Goal: Task Accomplishment & Management: Complete application form

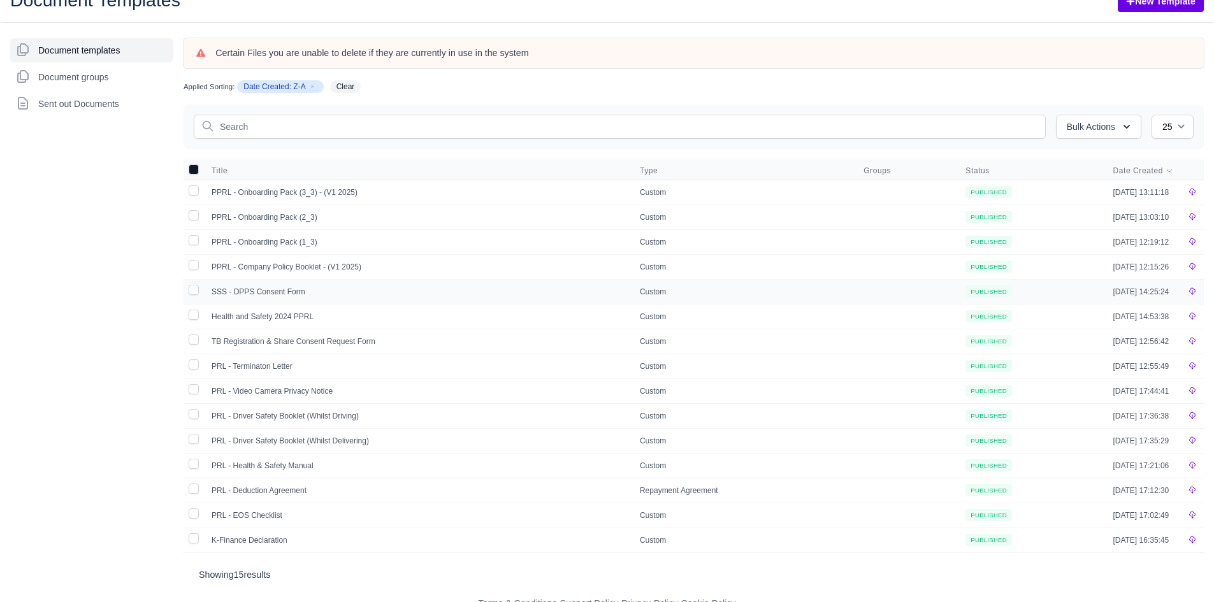
scroll to position [54, 0]
click at [893, 486] on td at bounding box center [907, 490] width 102 height 25
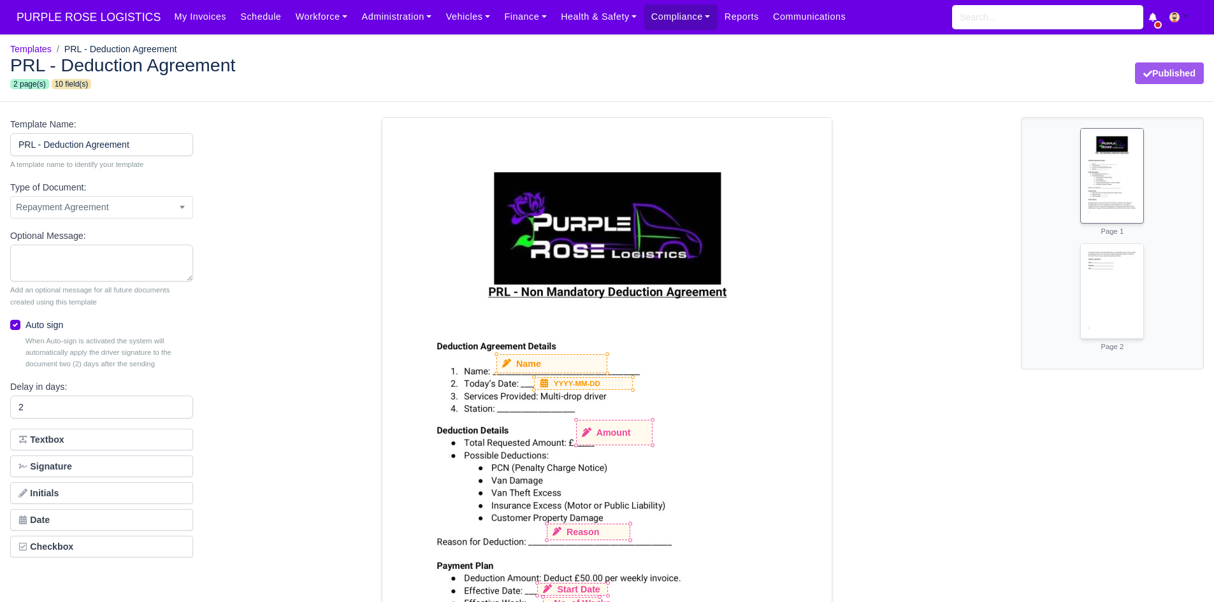
select select "repayment-agreement"
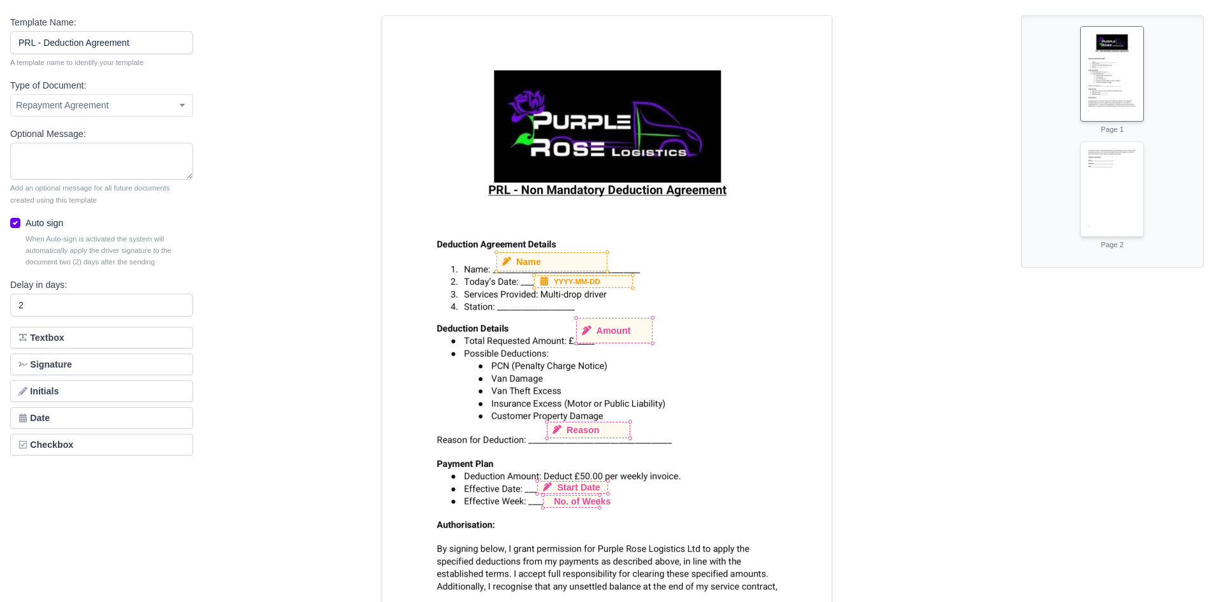
scroll to position [115, 0]
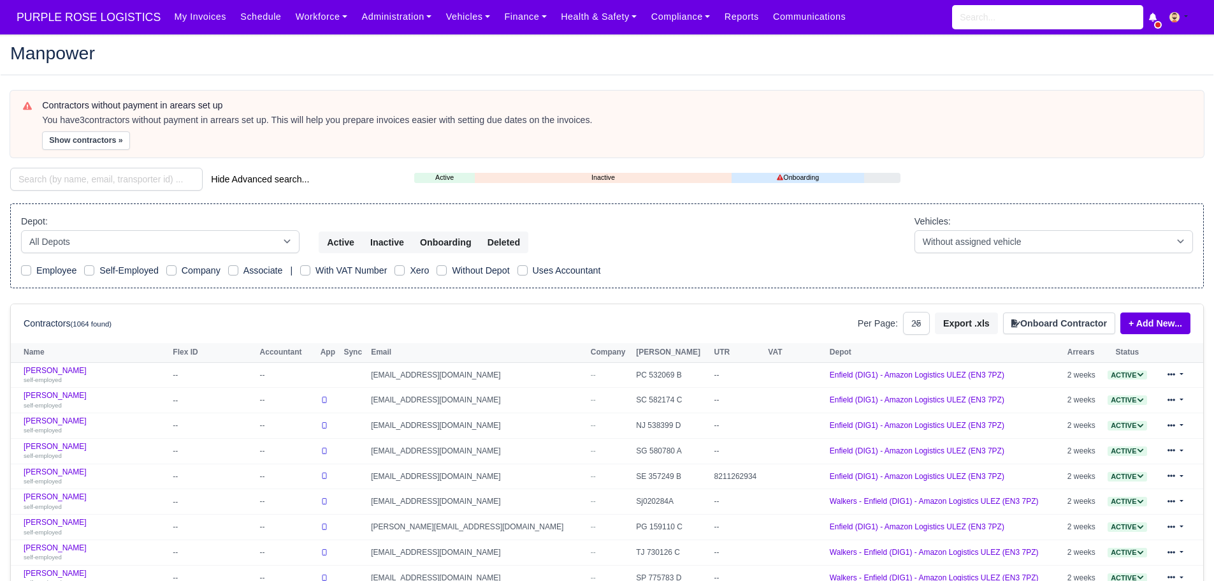
select select "25"
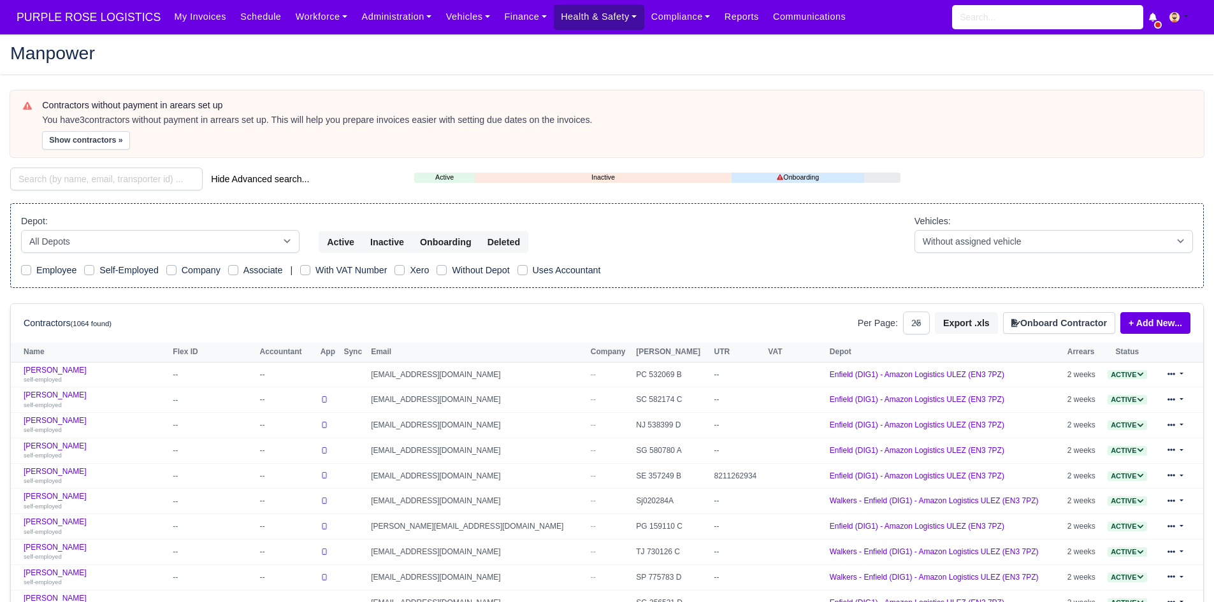
click at [584, 16] on link "Health & Safety" at bounding box center [599, 16] width 91 height 25
click at [499, 20] on link "Finance" at bounding box center [525, 16] width 57 height 25
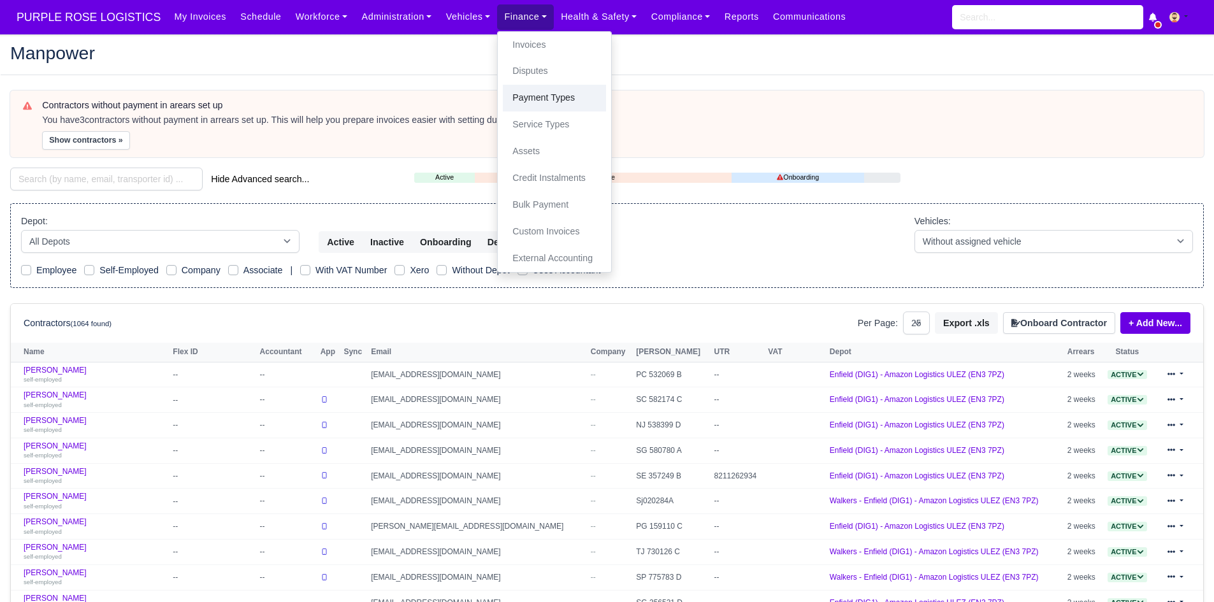
click at [525, 91] on link "Payment Types" at bounding box center [554, 98] width 103 height 27
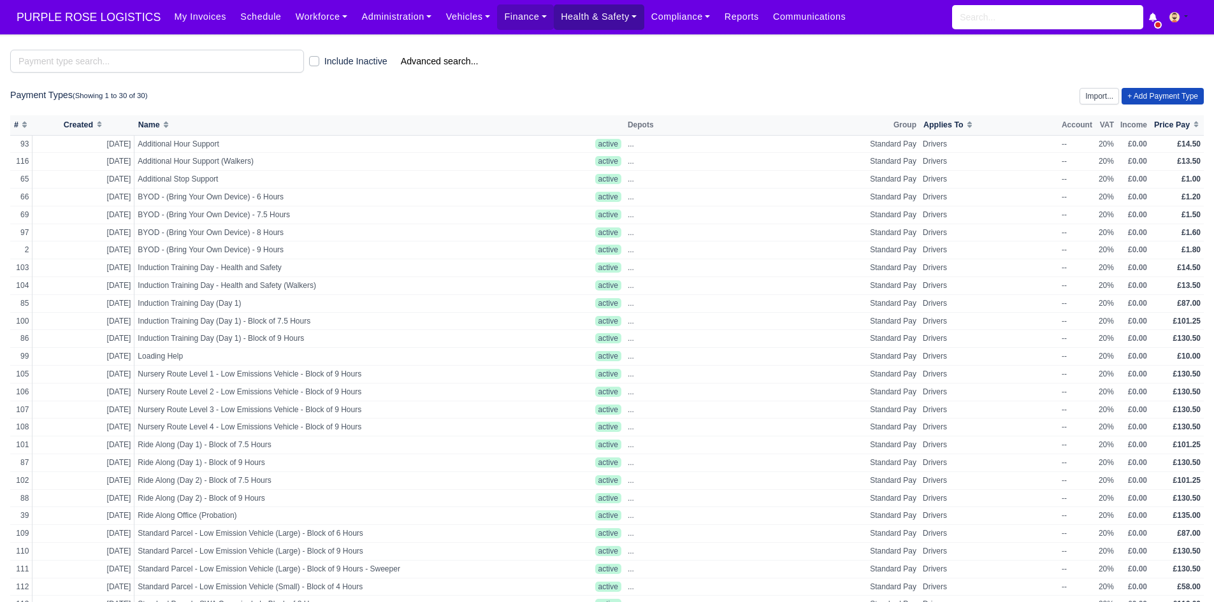
click at [554, 13] on link "Health & Safety" at bounding box center [599, 16] width 91 height 25
click at [507, 18] on link "Finance" at bounding box center [525, 16] width 57 height 25
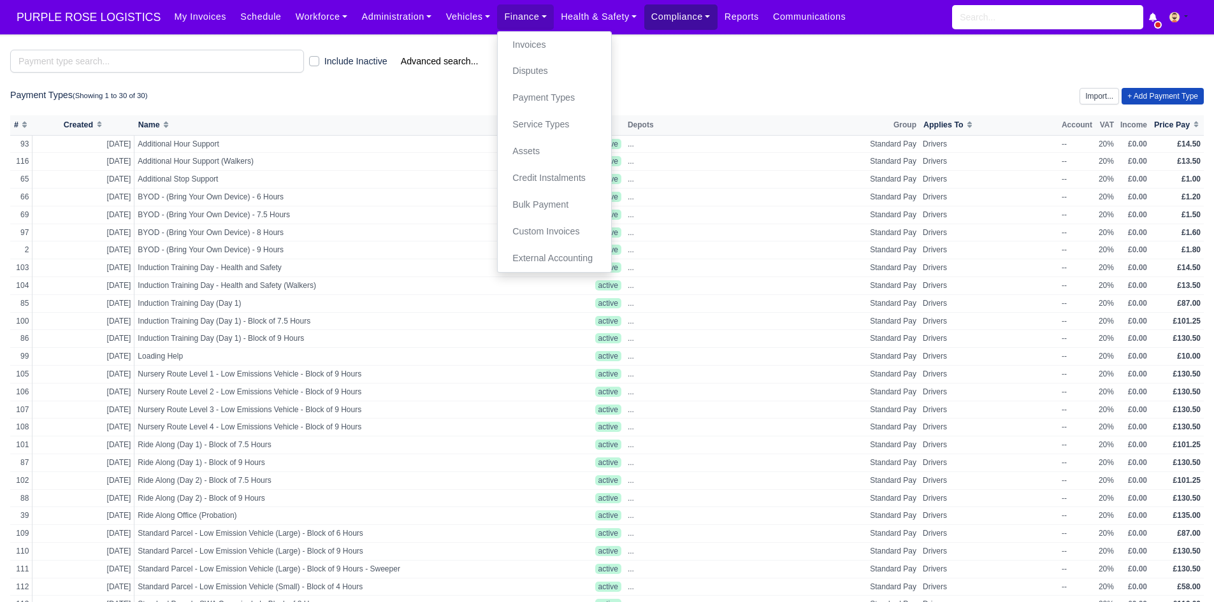
click at [644, 13] on link "Compliance" at bounding box center [680, 16] width 73 height 25
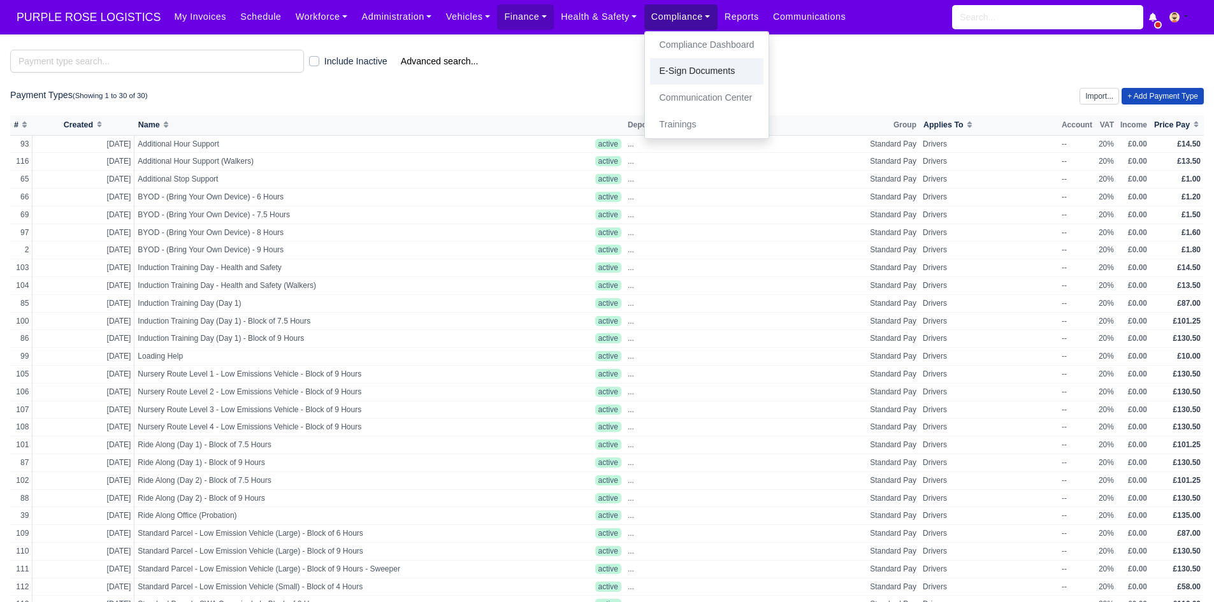
click at [669, 65] on link "E-Sign Documents" at bounding box center [707, 71] width 114 height 27
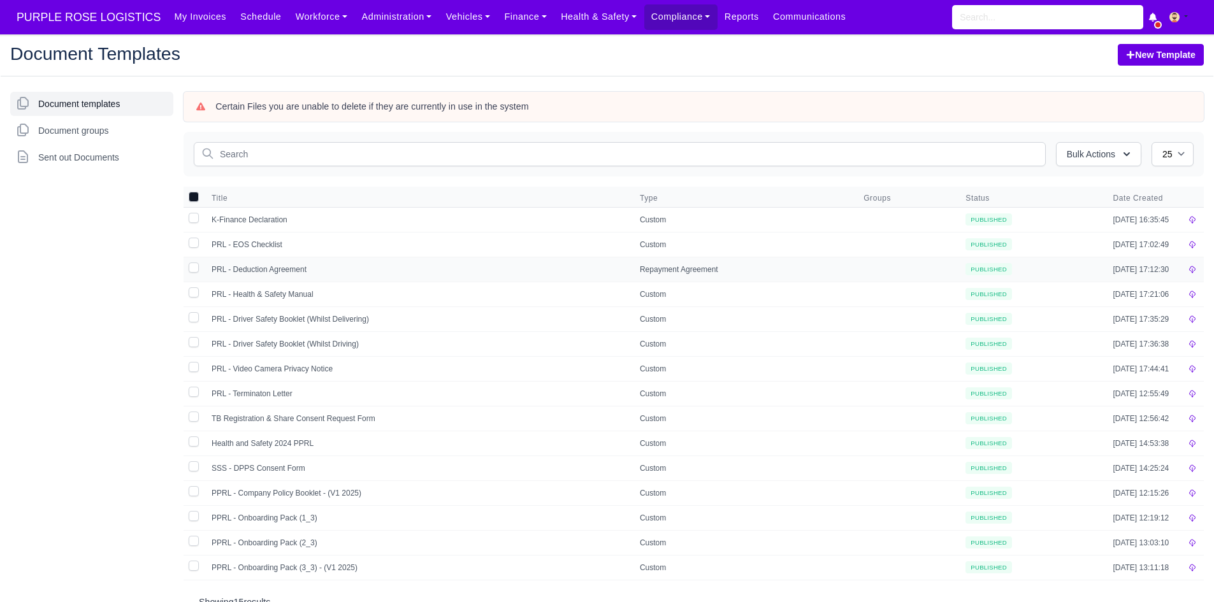
scroll to position [28, 0]
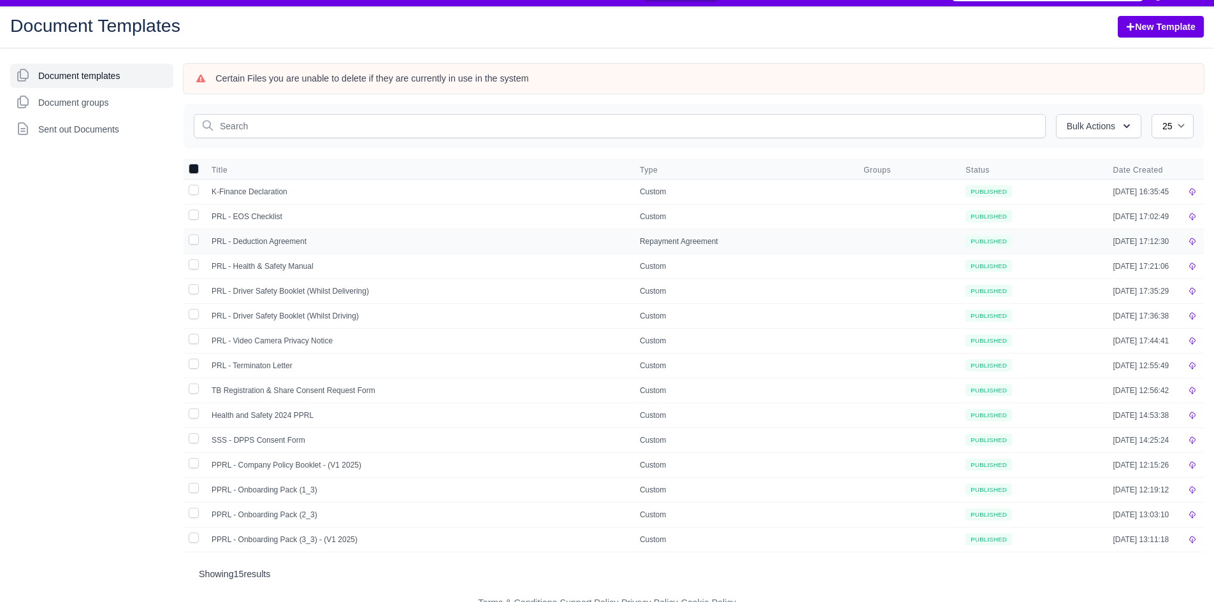
click at [744, 236] on td "Repayment Agreement" at bounding box center [744, 241] width 224 height 25
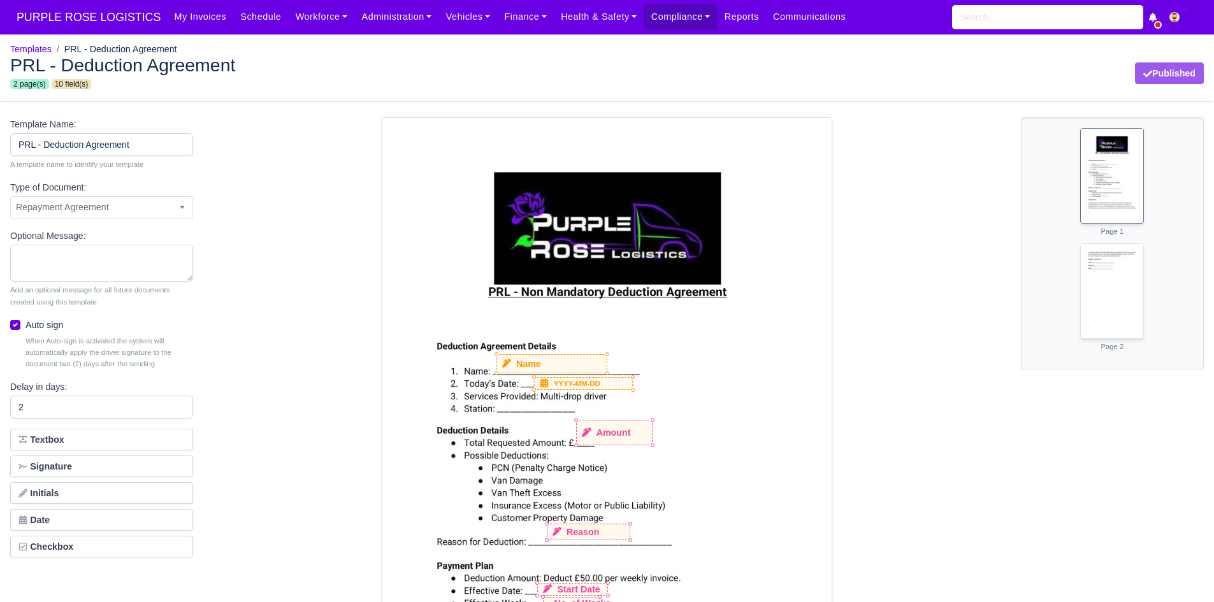
select select "repayment-agreement"
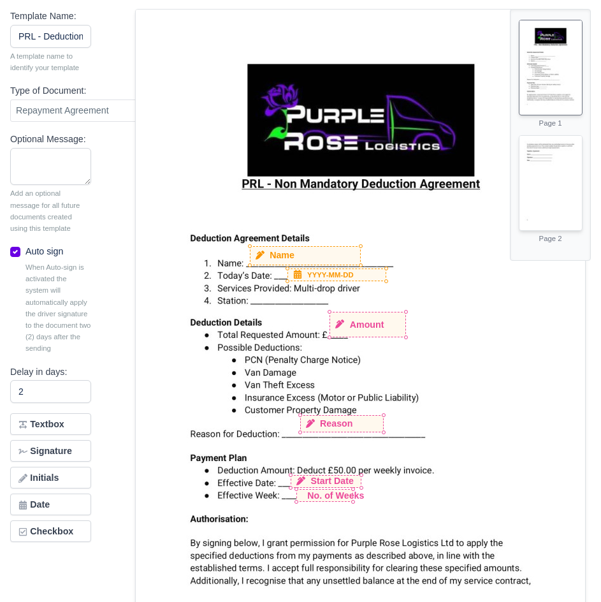
scroll to position [159, 0]
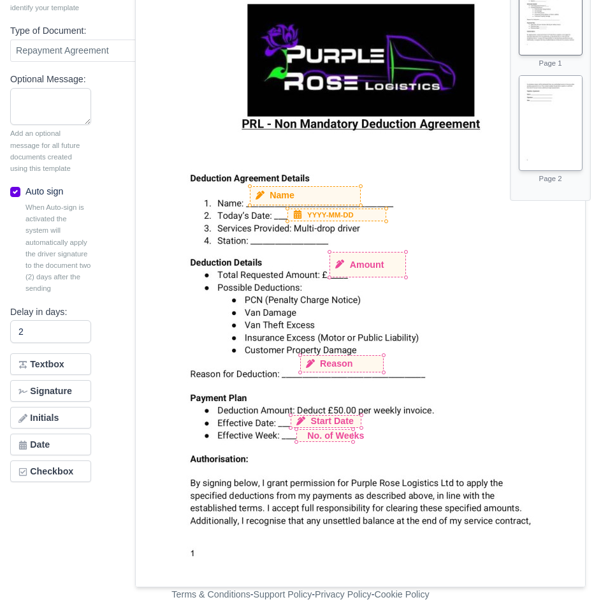
click at [542, 110] on img at bounding box center [550, 120] width 62 height 89
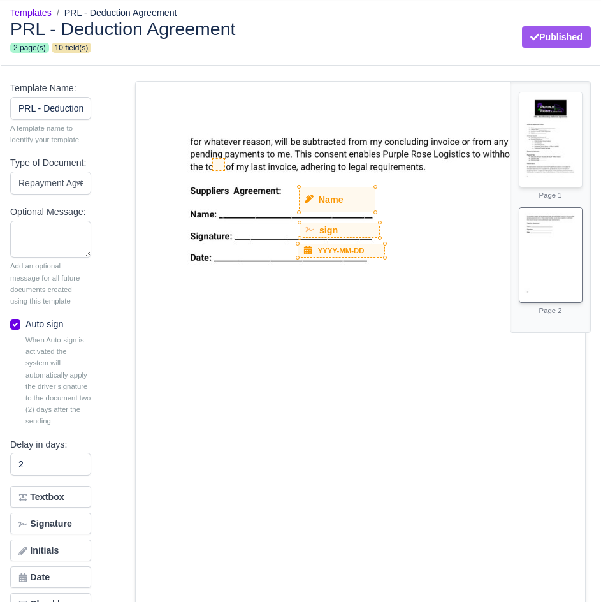
scroll to position [26, 0]
click at [546, 161] on img at bounding box center [550, 137] width 62 height 89
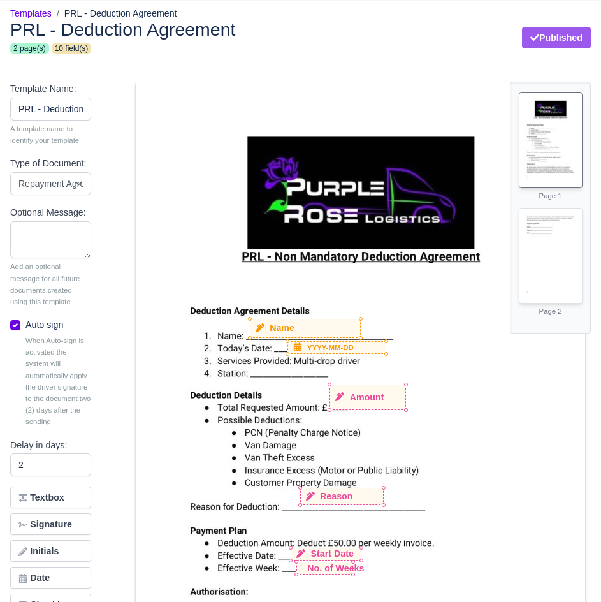
click at [344, 351] on small "YYYY-MM-DD" at bounding box center [330, 347] width 47 height 11
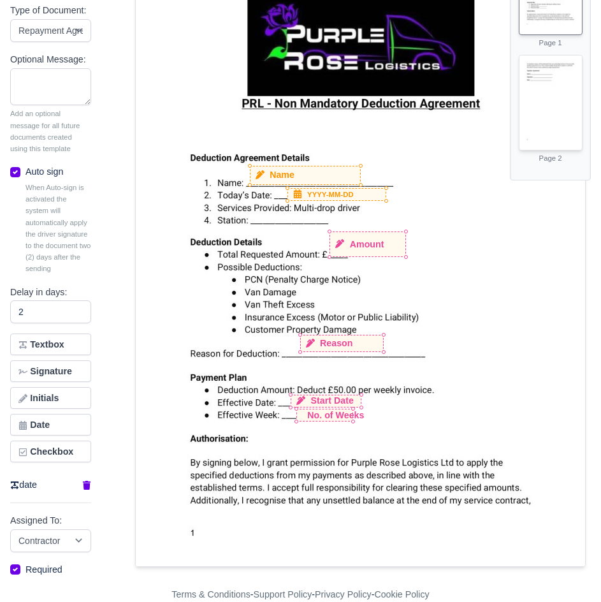
scroll to position [189, 0]
drag, startPoint x: 358, startPoint y: 188, endPoint x: 425, endPoint y: 196, distance: 66.7
click at [425, 196] on div "YYYY-MM-DD" at bounding box center [403, 201] width 98 height 11
drag, startPoint x: 416, startPoint y: 191, endPoint x: 431, endPoint y: 161, distance: 34.2
click at [431, 161] on img at bounding box center [361, 247] width 451 height 637
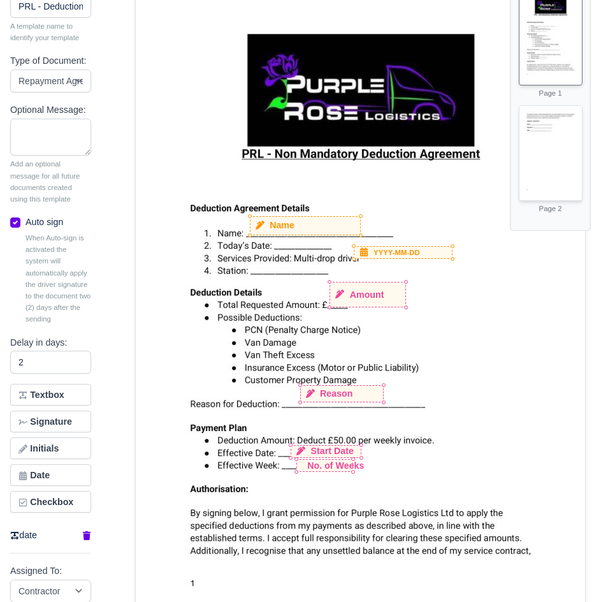
scroll to position [171, 0]
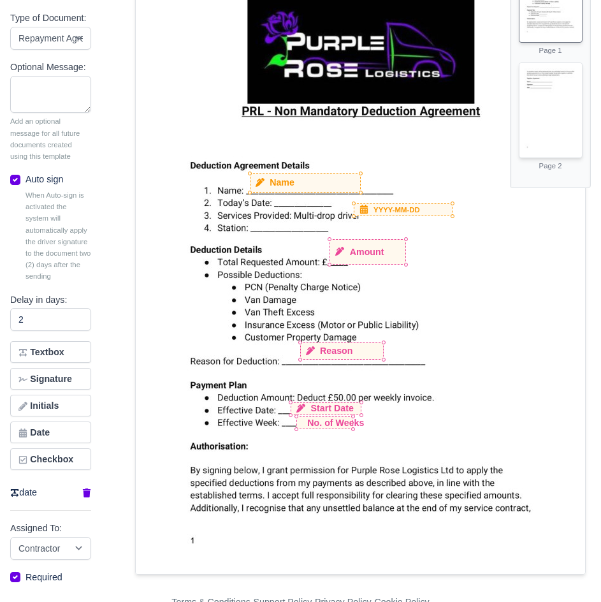
click at [388, 201] on img at bounding box center [361, 255] width 451 height 637
click at [386, 205] on small "YYYY-MM-DD" at bounding box center [397, 209] width 47 height 11
drag, startPoint x: 381, startPoint y: 211, endPoint x: 314, endPoint y: 203, distance: 67.4
click at [314, 203] on small "YYYY-MM-DD" at bounding box center [330, 201] width 47 height 11
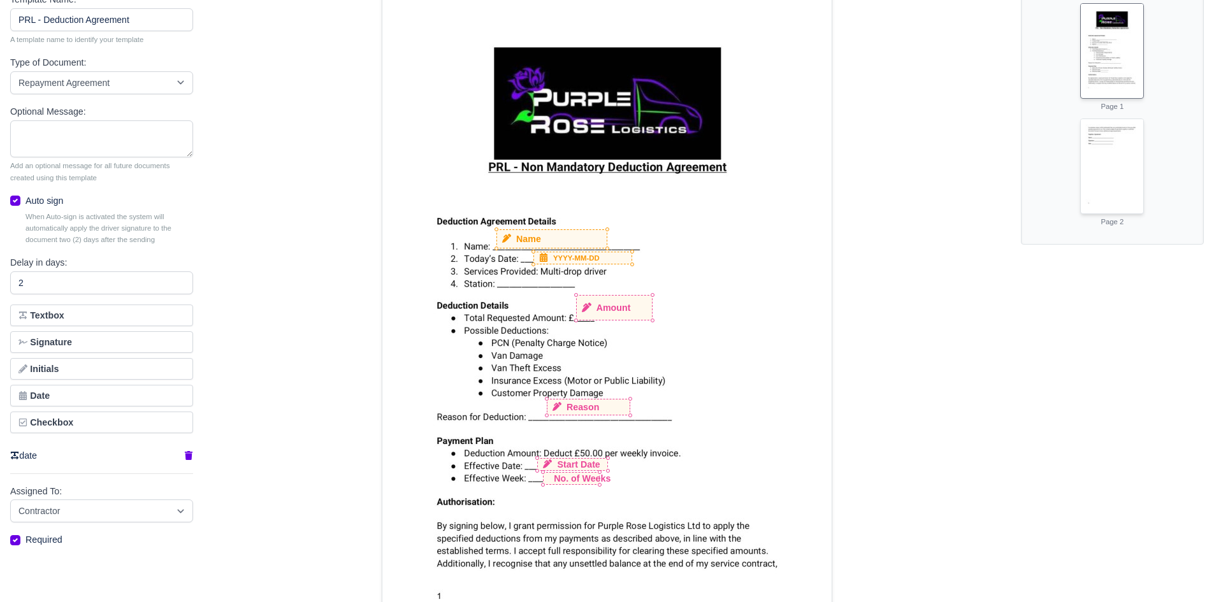
scroll to position [168, 0]
